Goal: Information Seeking & Learning: Learn about a topic

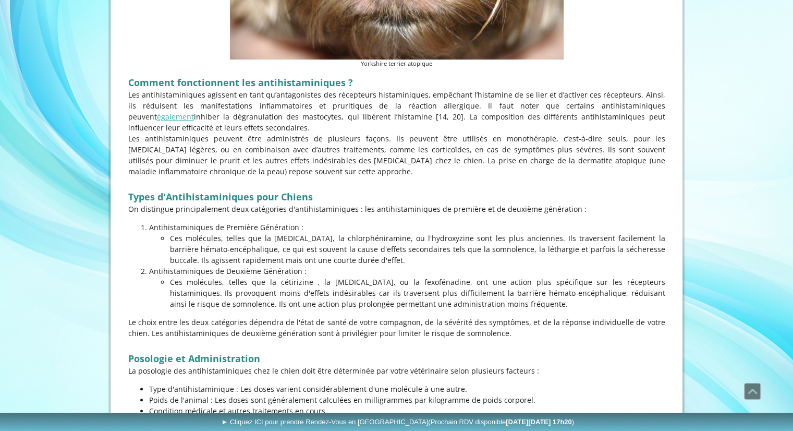
scroll to position [574, 0]
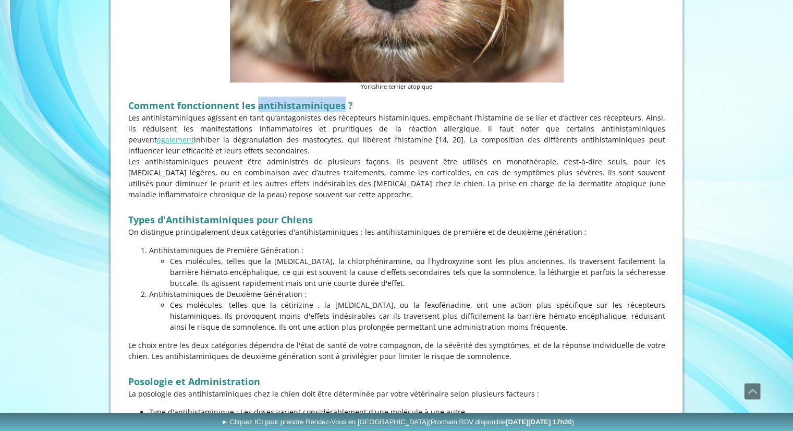
drag, startPoint x: 340, startPoint y: 103, endPoint x: 257, endPoint y: 98, distance: 83.6
click at [257, 99] on span "Comment fonctionnent les antihistaminiques ?" at bounding box center [240, 105] width 225 height 13
copy span "antihistaminiques"
click at [308, 270] on p "Ces molécules, telles que la [MEDICAL_DATA], la chlorphéniramine, ou l'hydroxyz…" at bounding box center [417, 272] width 495 height 33
drag, startPoint x: 398, startPoint y: 260, endPoint x: 338, endPoint y: 261, distance: 60.5
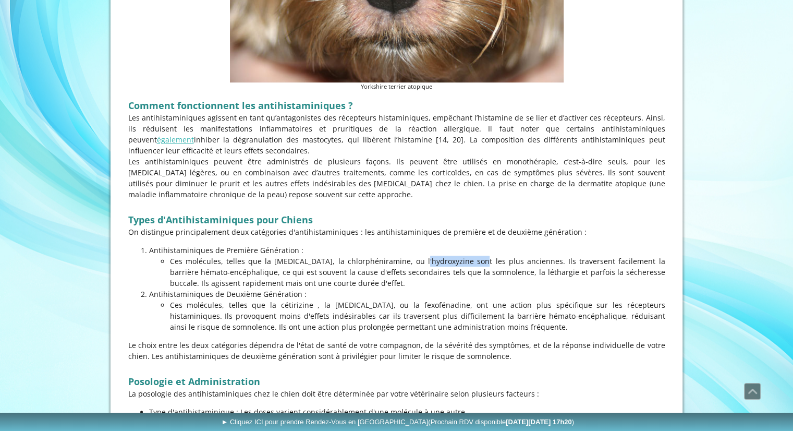
click at [338, 261] on p "Ces molécules, telles que la [MEDICAL_DATA], la chlorphéniramine, ou l'hydroxyz…" at bounding box center [417, 272] width 495 height 33
copy p "chlorphéniramine"
drag, startPoint x: 423, startPoint y: 259, endPoint x: 459, endPoint y: 262, distance: 36.1
click at [459, 262] on p "Ces molécules, telles que la [MEDICAL_DATA], la chlorphéniramine, ou l'hydroxyz…" at bounding box center [417, 272] width 495 height 33
copy p "[MEDICAL_DATA]"
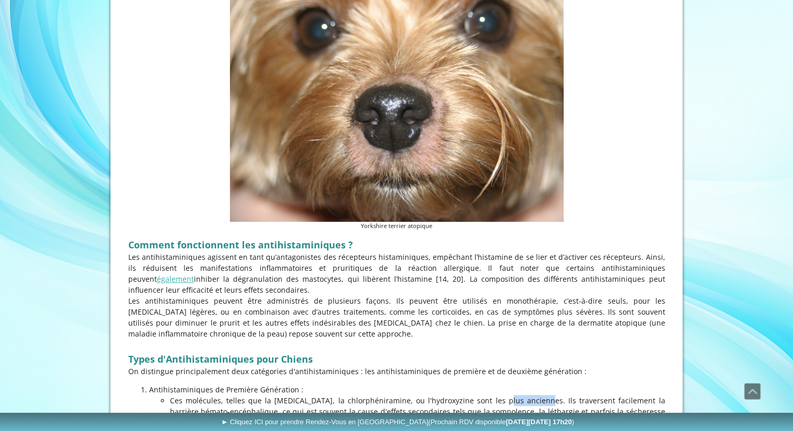
scroll to position [209, 0]
